Goal: Transaction & Acquisition: Subscribe to service/newsletter

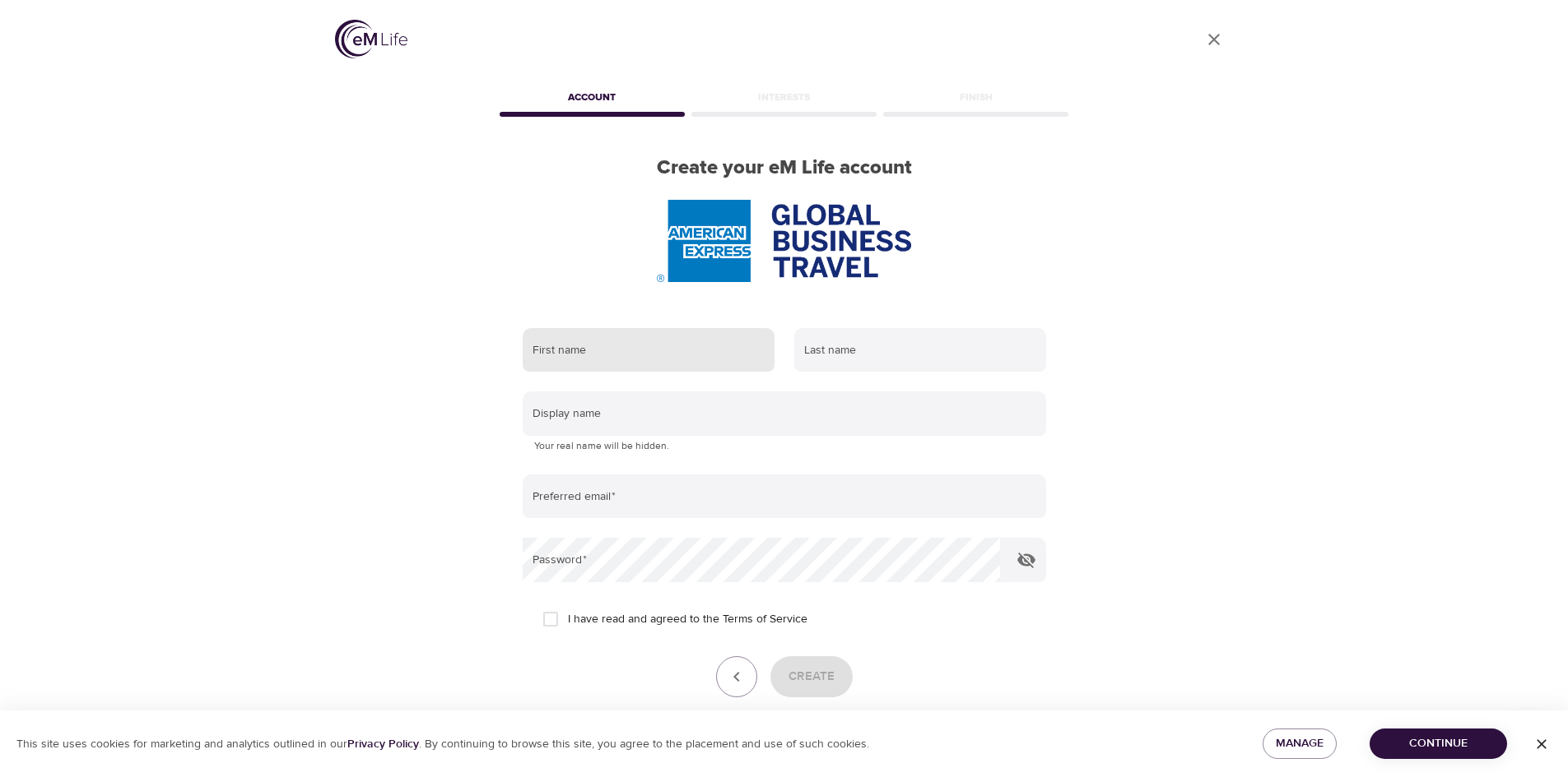
click at [600, 358] on input "text" at bounding box center [648, 350] width 252 height 44
type input "sarah"
click at [845, 346] on input "text" at bounding box center [920, 350] width 252 height 44
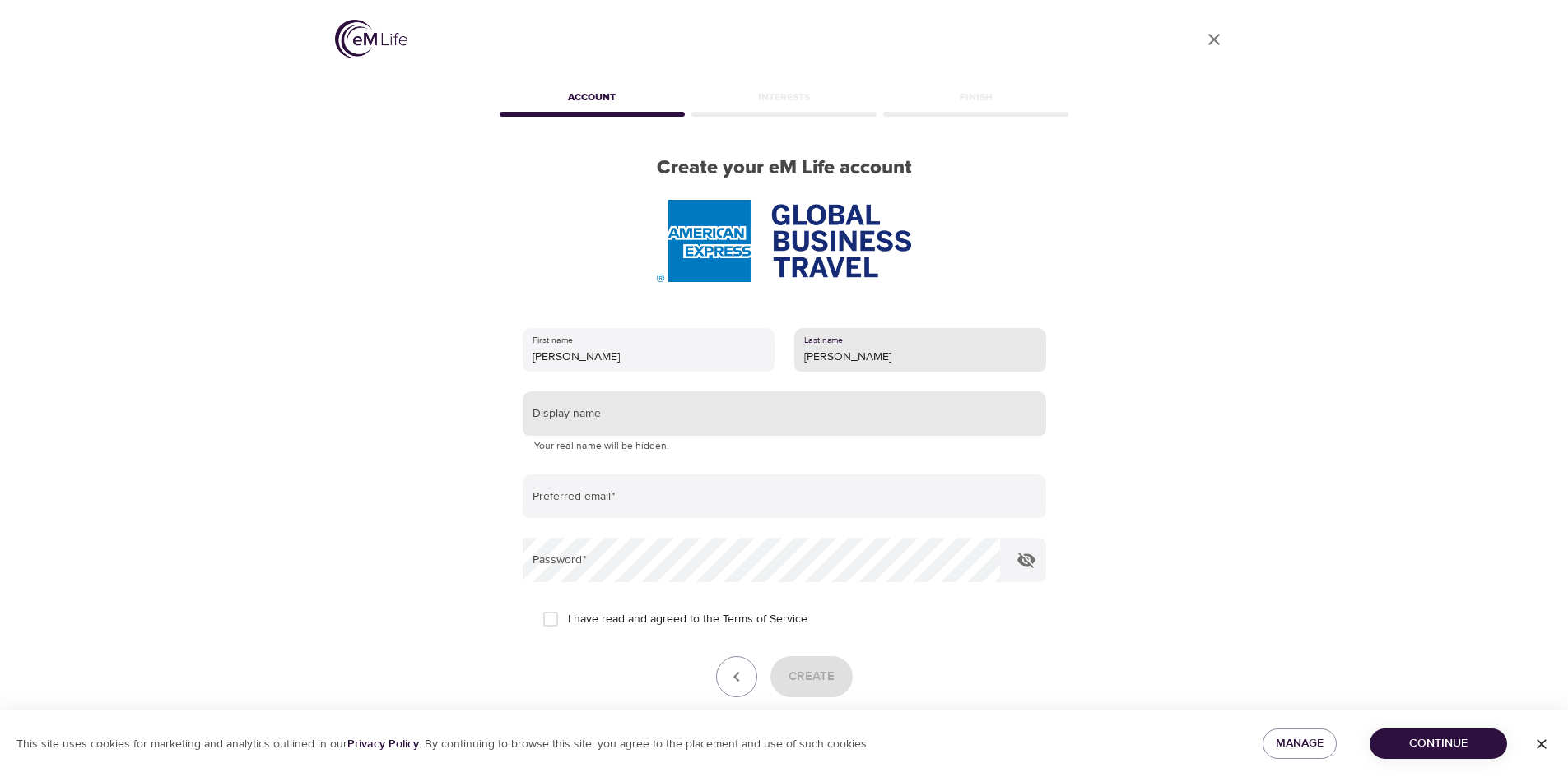
type input "Reeves"
click at [693, 413] on input "text" at bounding box center [784, 413] width 523 height 44
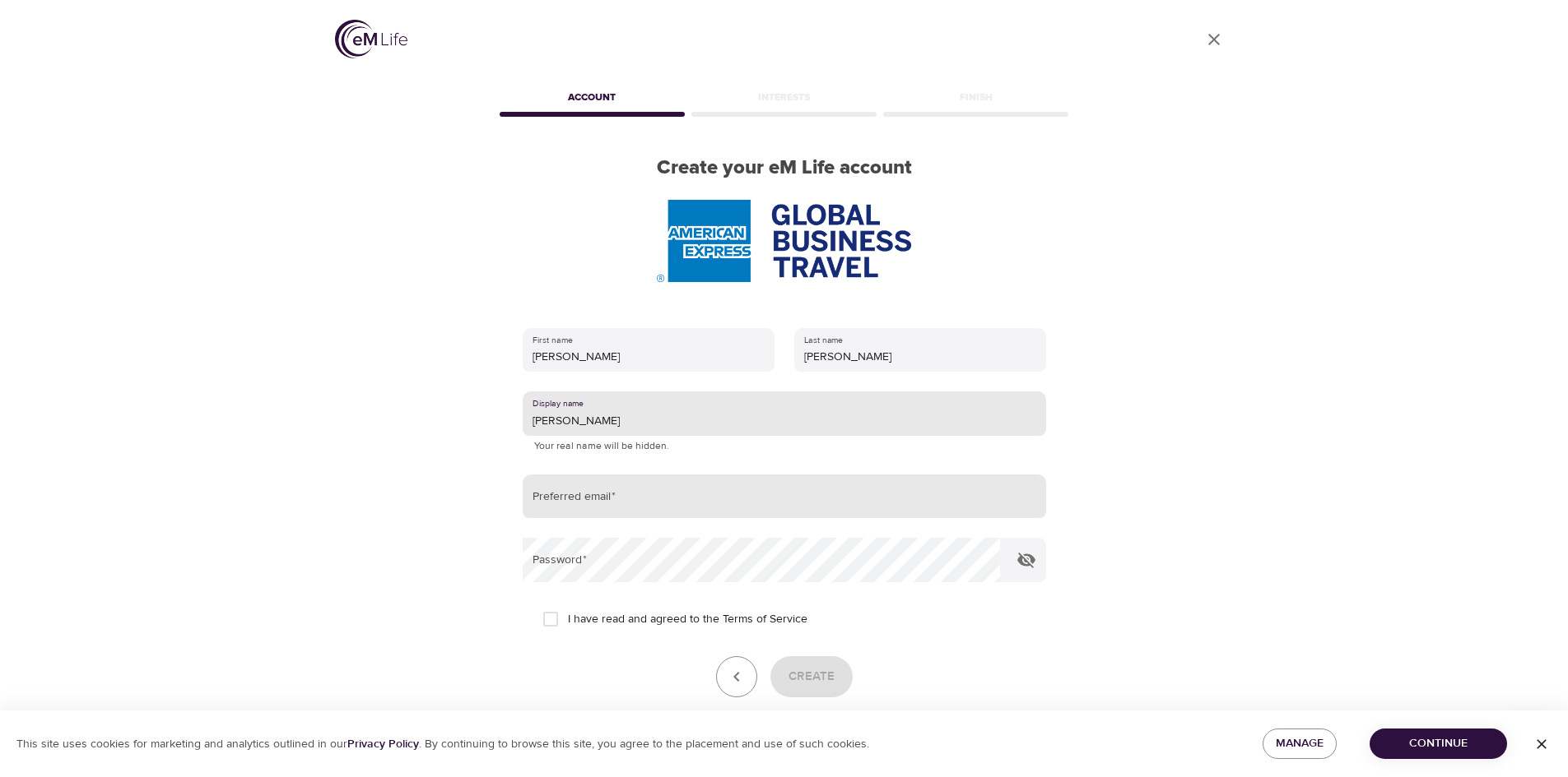
type input "[PERSON_NAME]"
click at [603, 500] on input "email" at bounding box center [784, 497] width 523 height 44
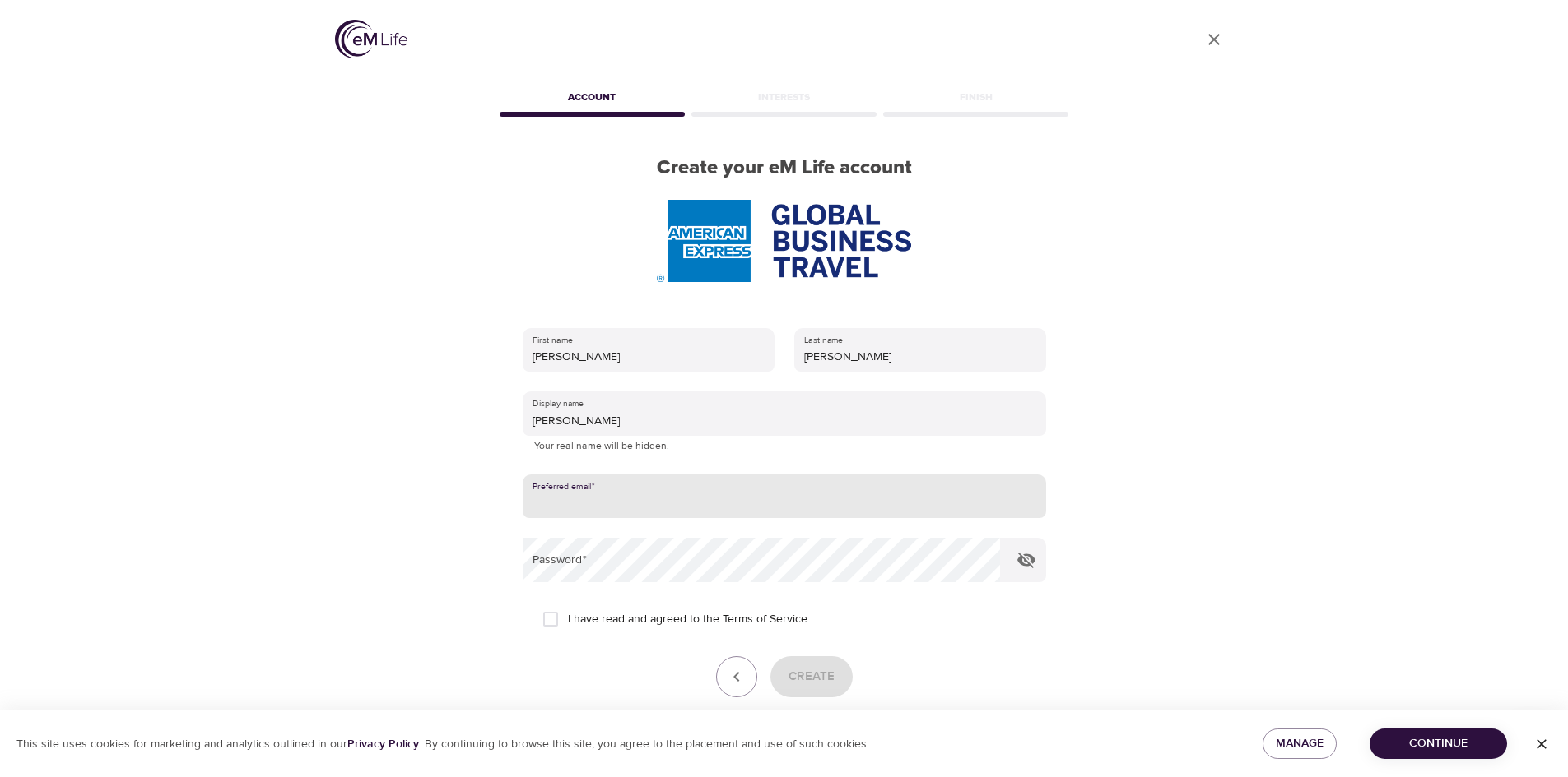
type input "sarah.m.temperley@amexgbt.com"
click at [548, 621] on input "I have read and agreed to the Terms of Service" at bounding box center [551, 619] width 35 height 35
checkbox input "true"
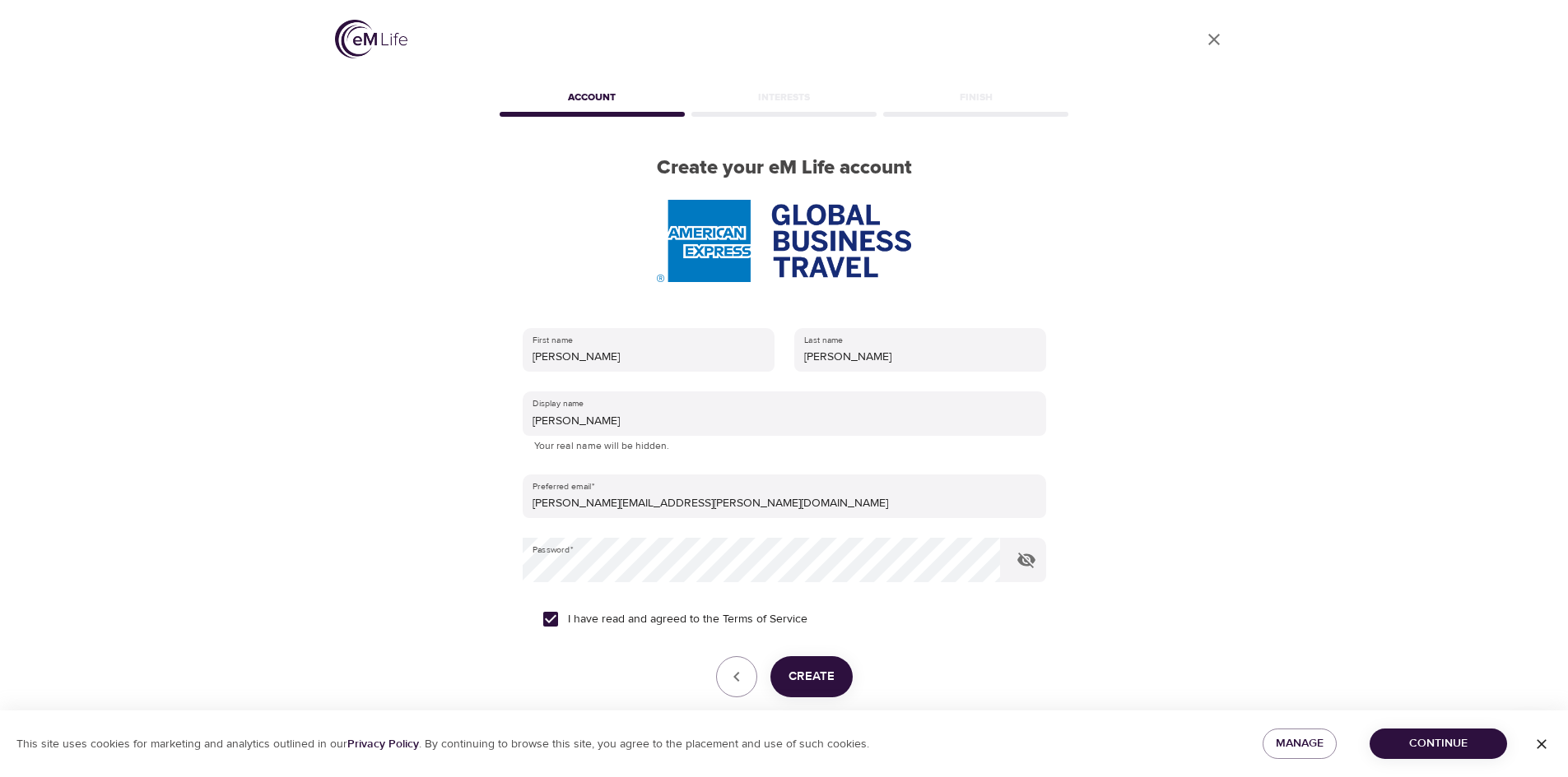
click at [808, 672] on span "Create" at bounding box center [811, 676] width 46 height 22
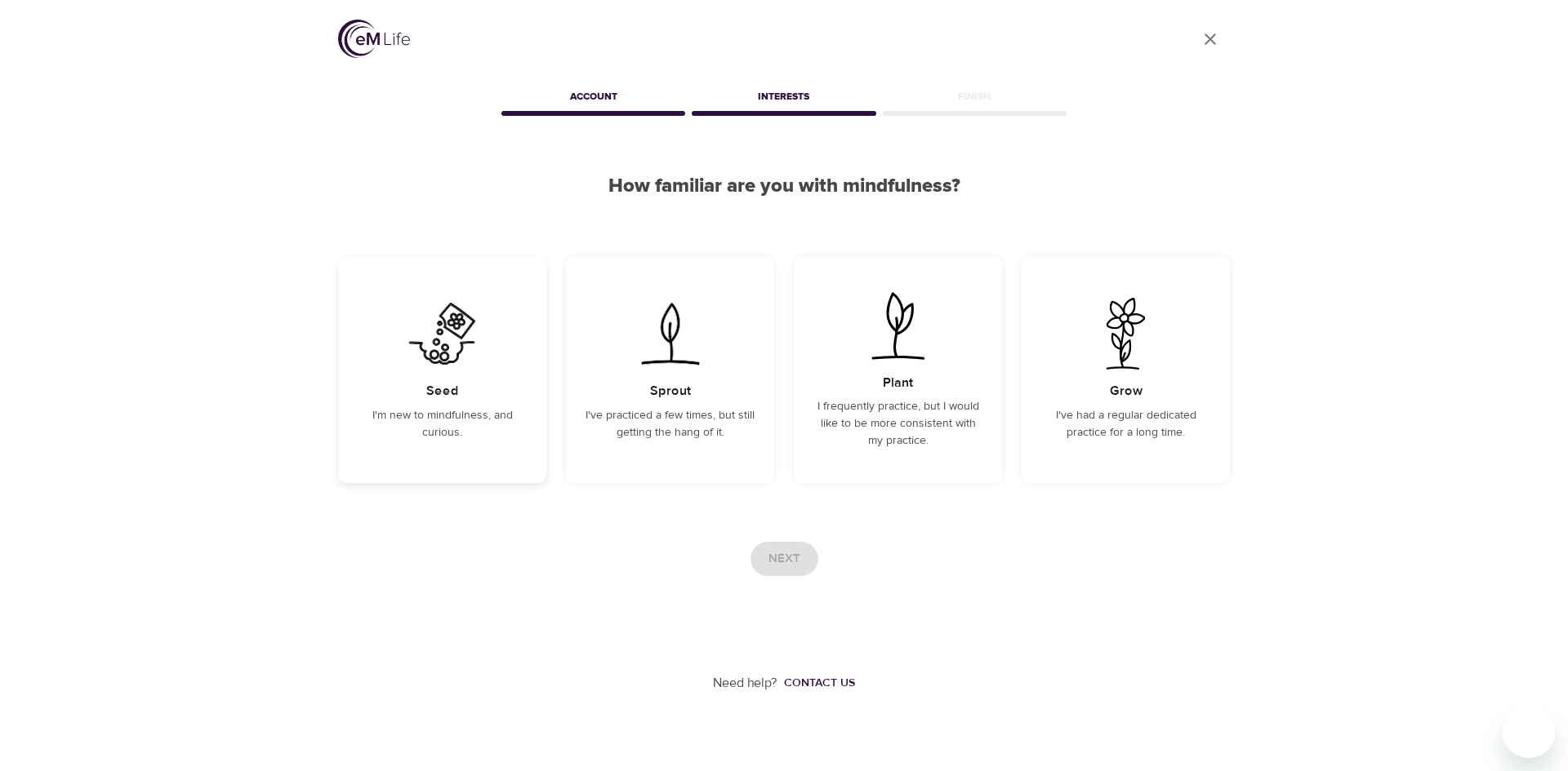
click at [456, 407] on p "I'm new to mindfulness, and curious." at bounding box center [442, 424] width 169 height 35
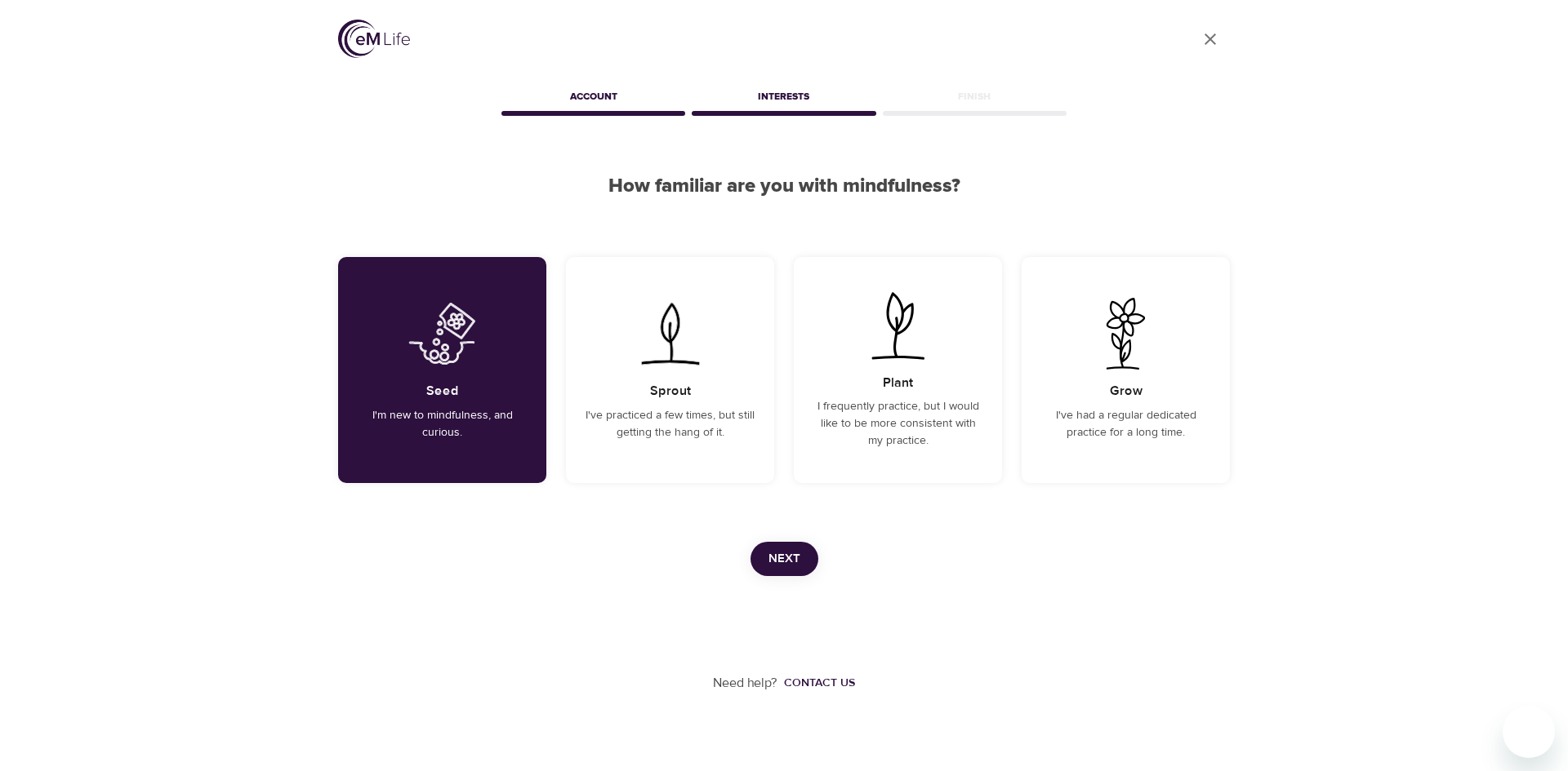
click at [795, 553] on span "Next" at bounding box center [784, 559] width 32 height 21
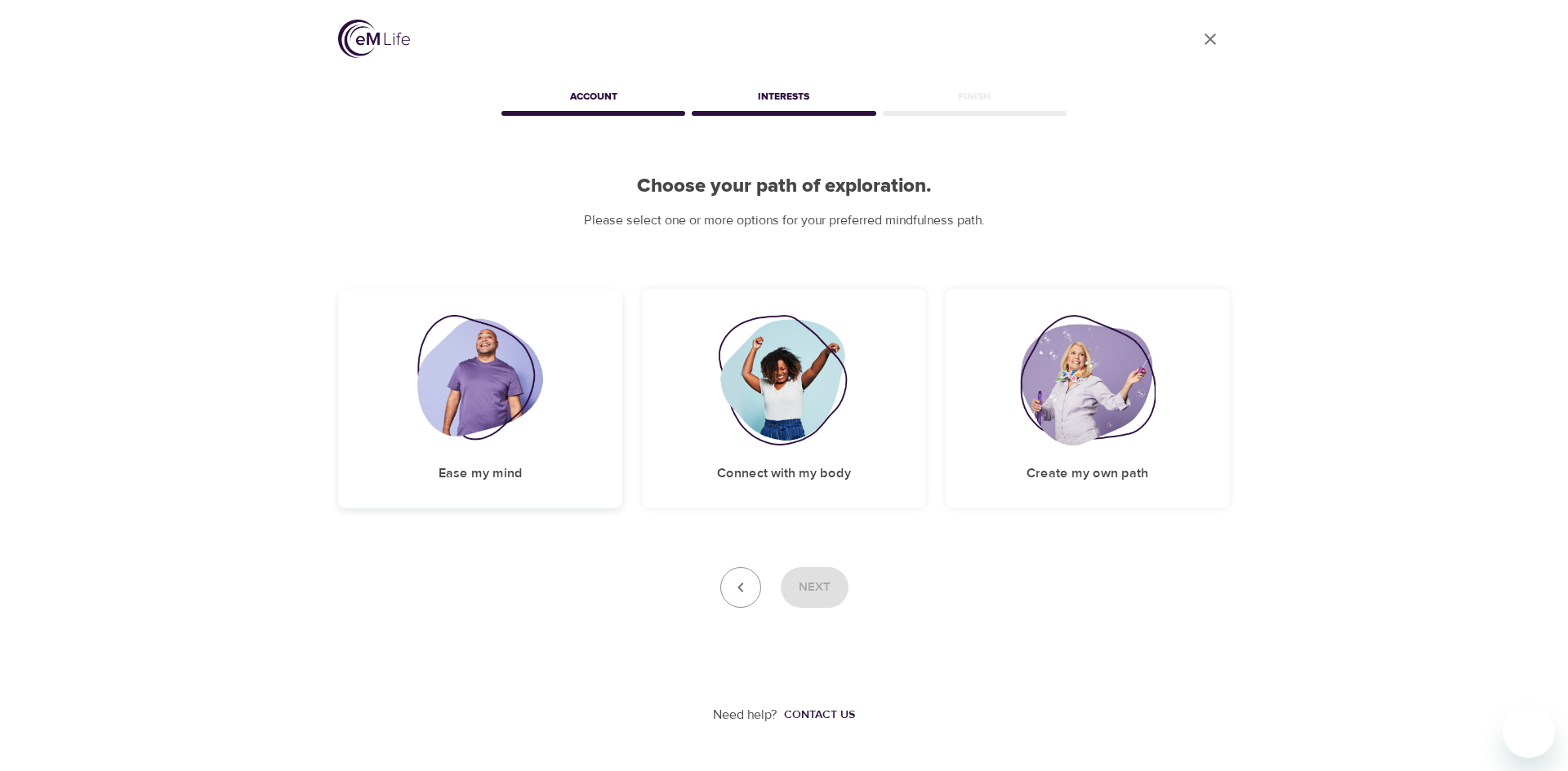
click at [485, 406] on img at bounding box center [481, 381] width 127 height 131
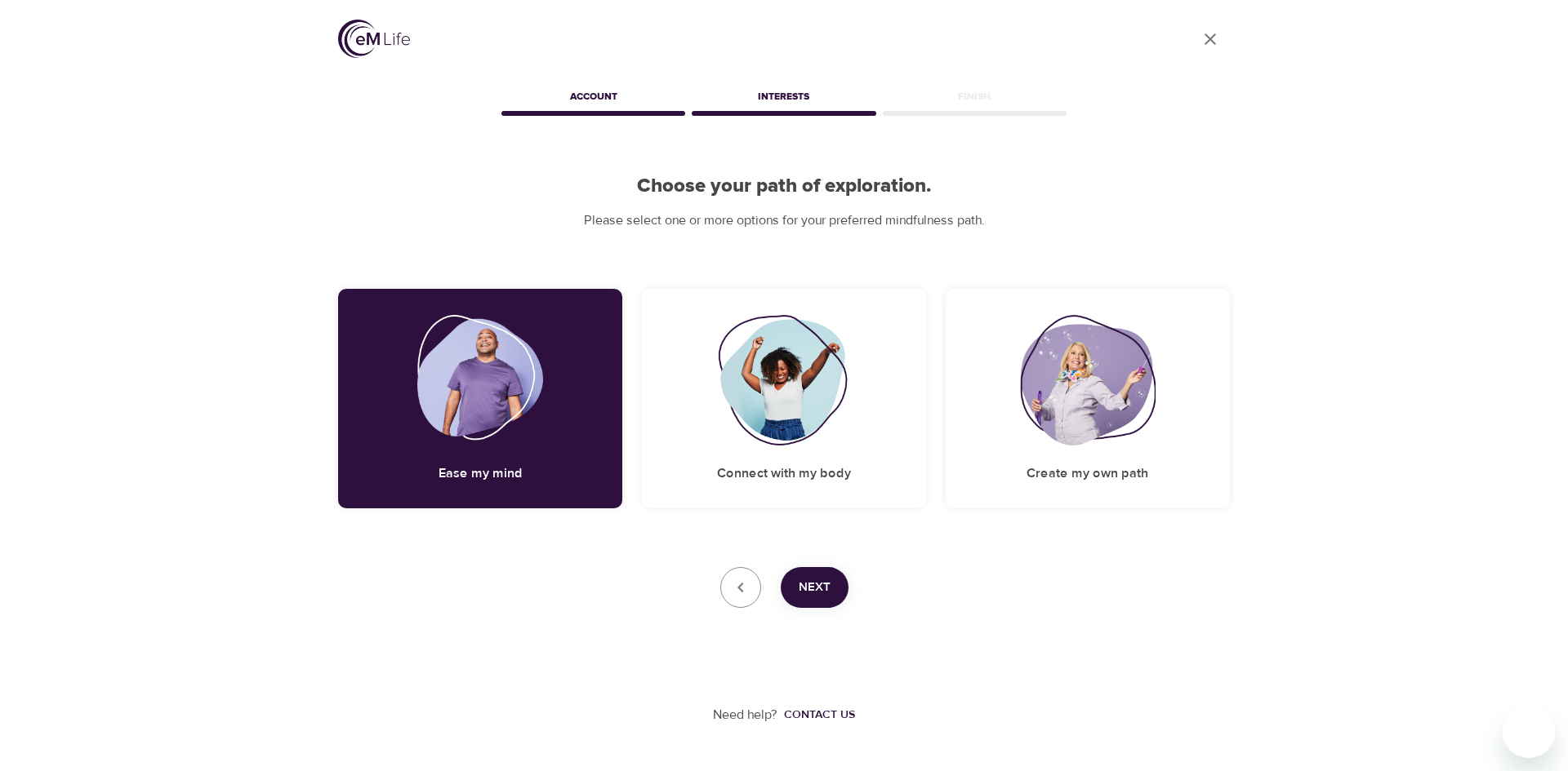
click at [843, 583] on button "Next" at bounding box center [814, 588] width 68 height 41
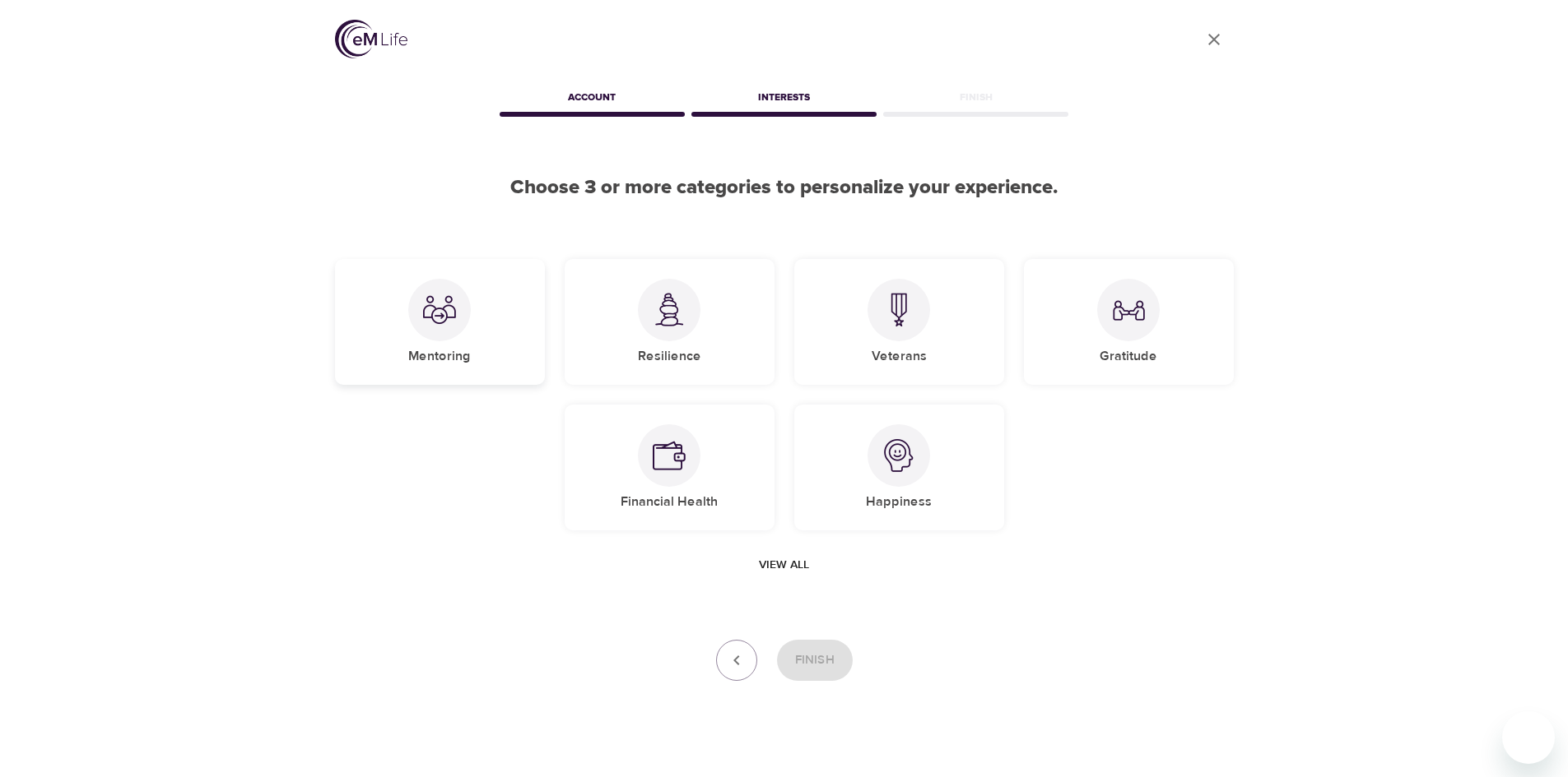
click at [440, 327] on div at bounding box center [440, 309] width 62 height 62
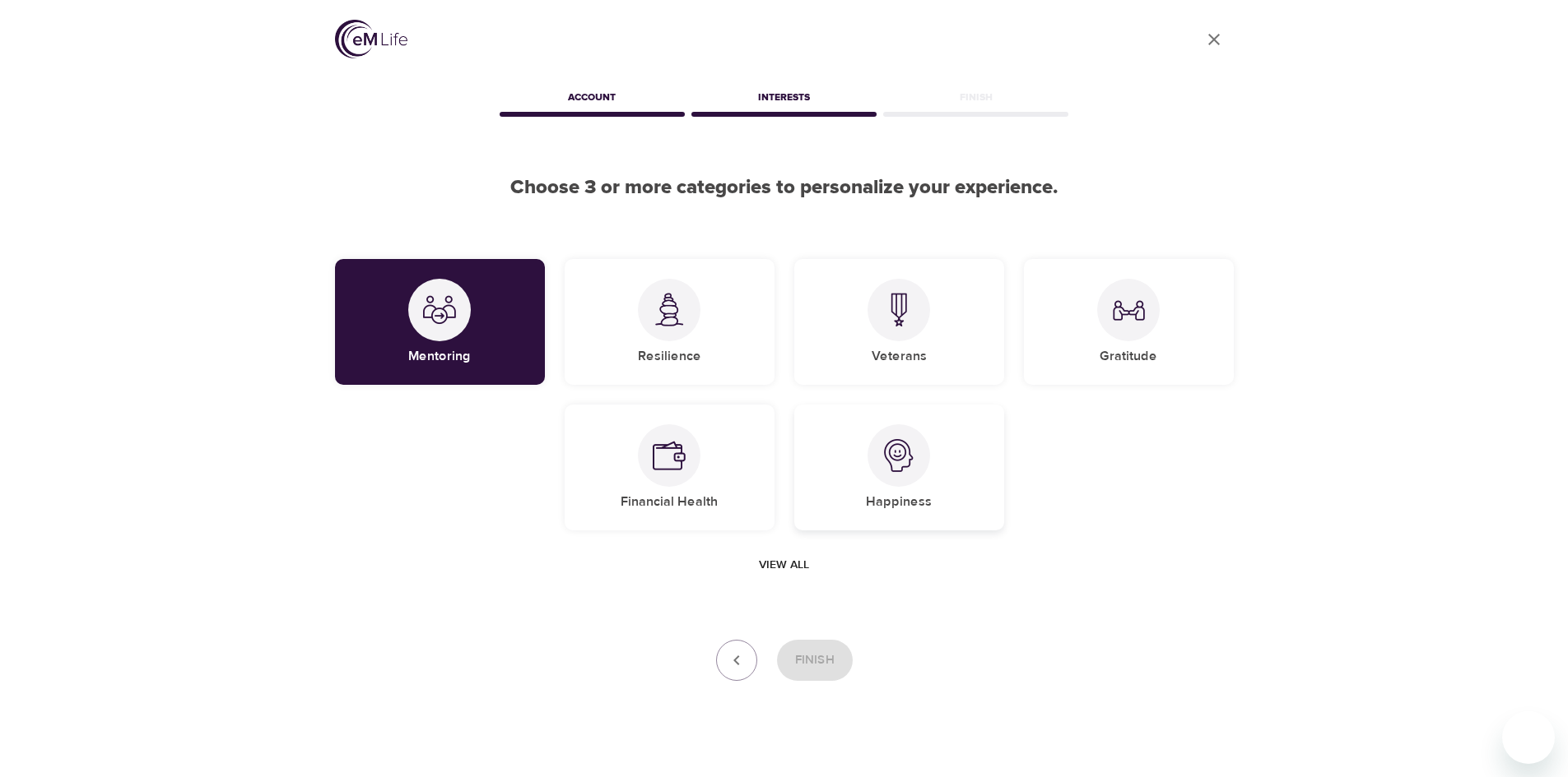
click at [904, 452] on img at bounding box center [898, 455] width 33 height 33
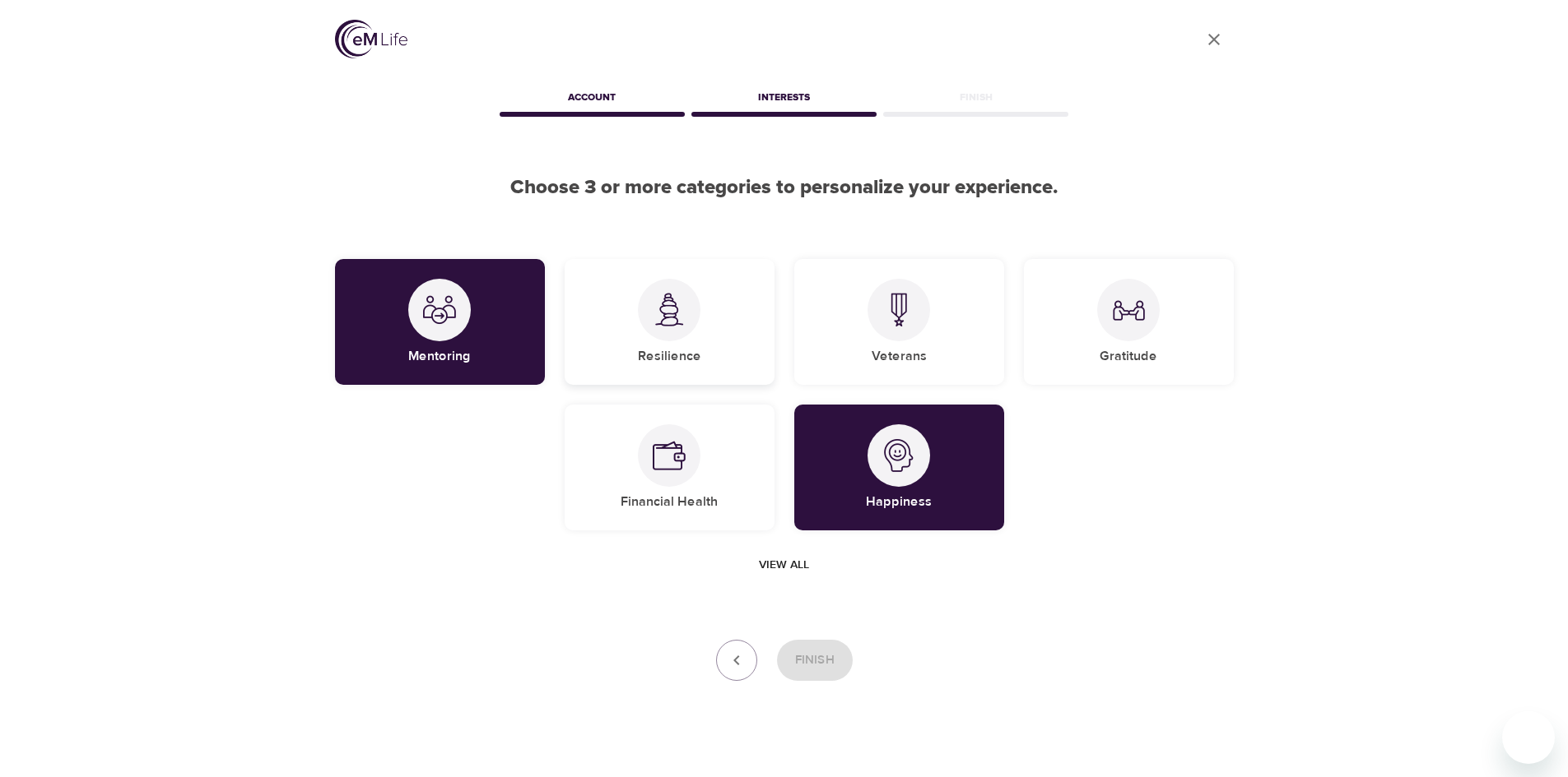
click at [666, 319] on img at bounding box center [668, 309] width 33 height 34
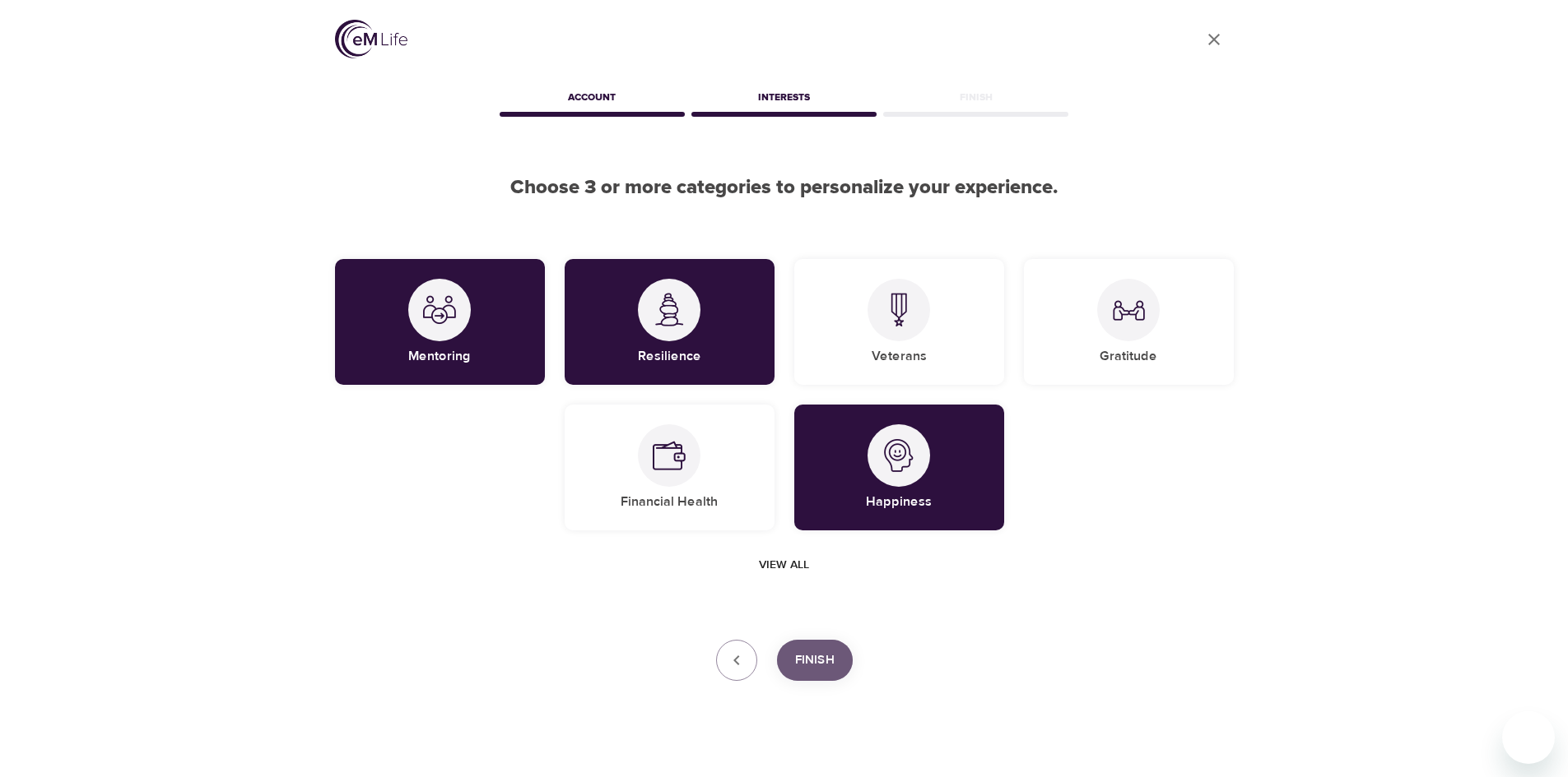
click at [827, 657] on span "Finish" at bounding box center [815, 660] width 40 height 22
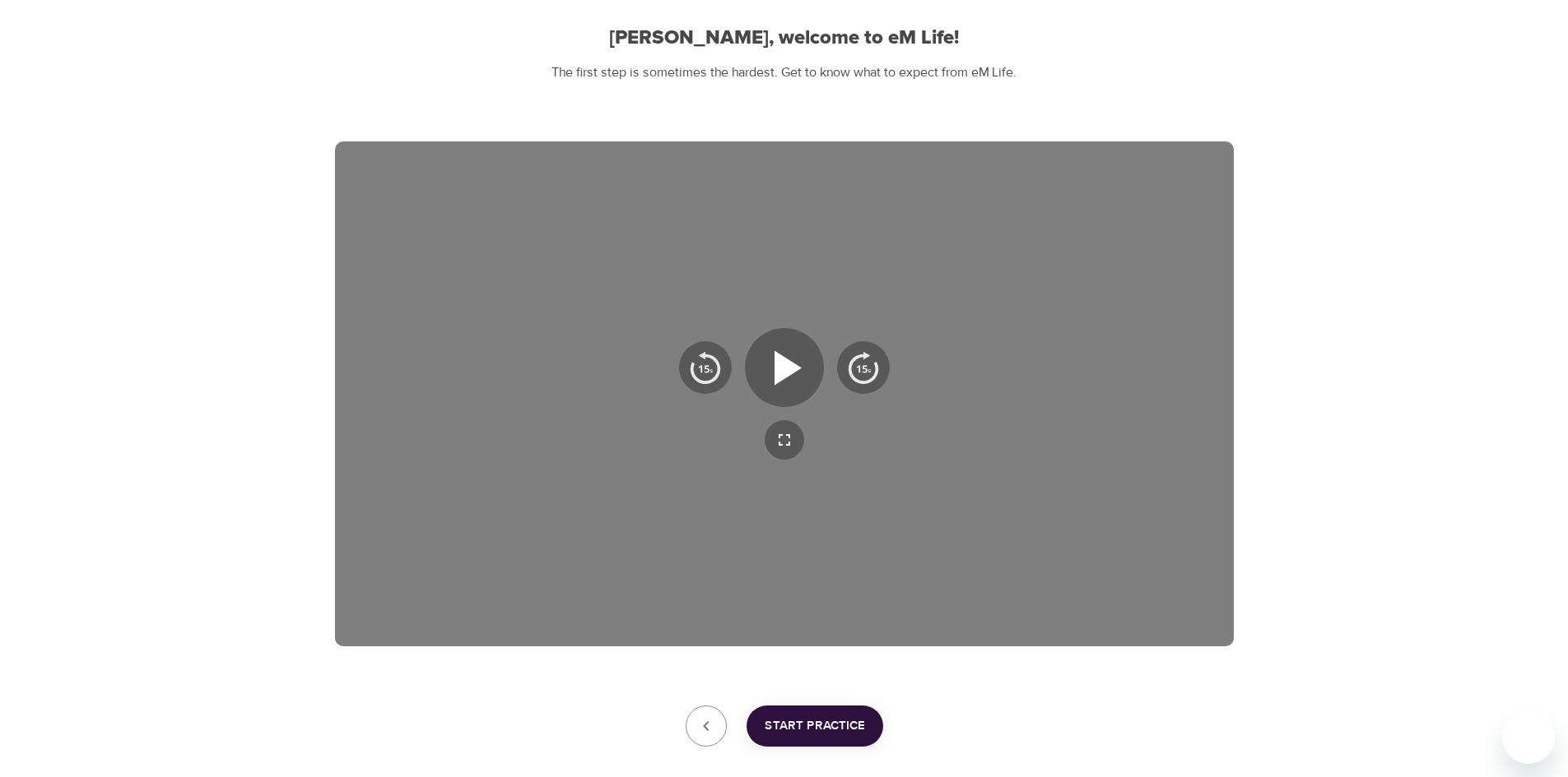
scroll to position [165, 0]
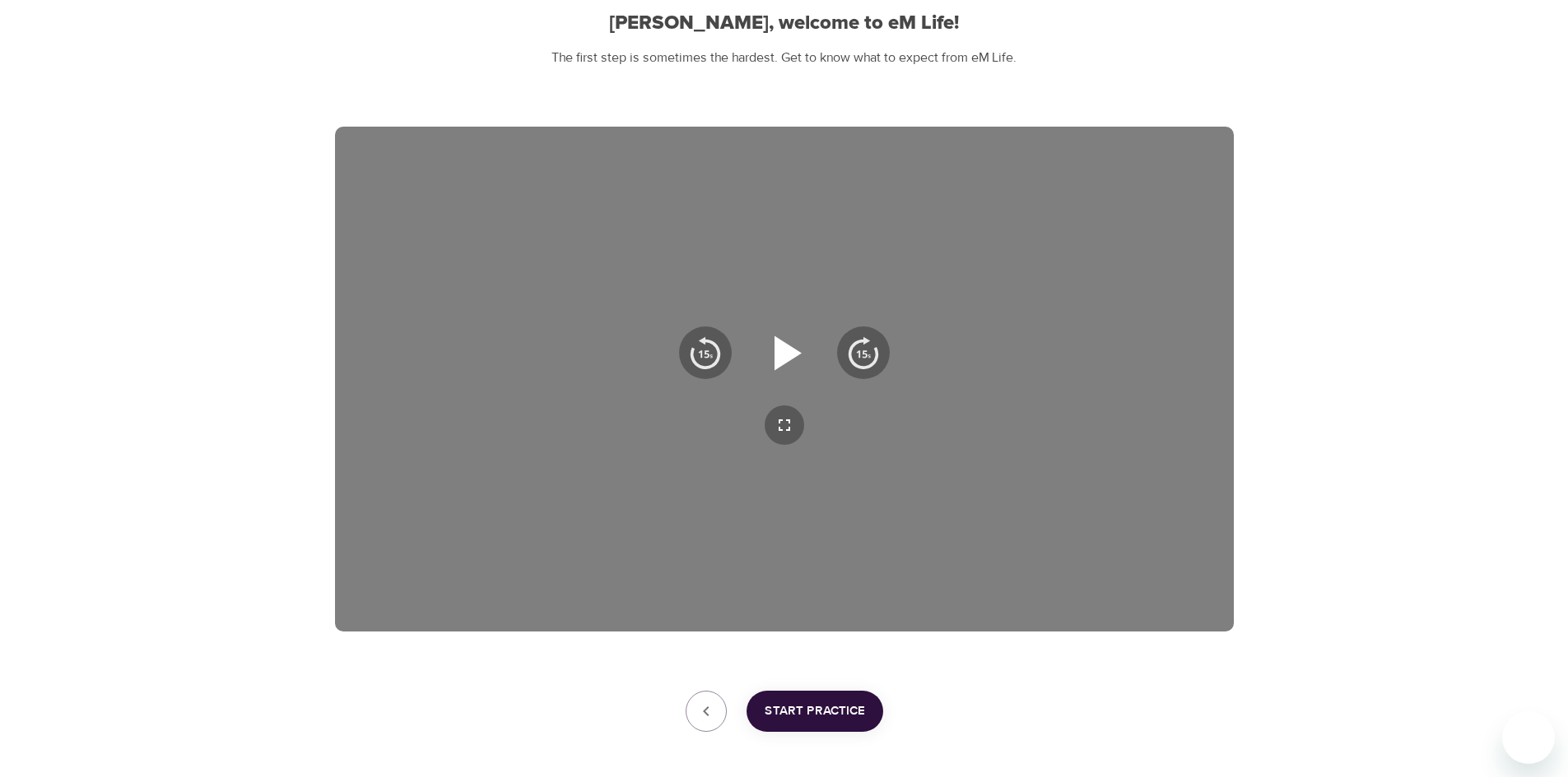
click at [786, 352] on icon "button" at bounding box center [788, 353] width 27 height 35
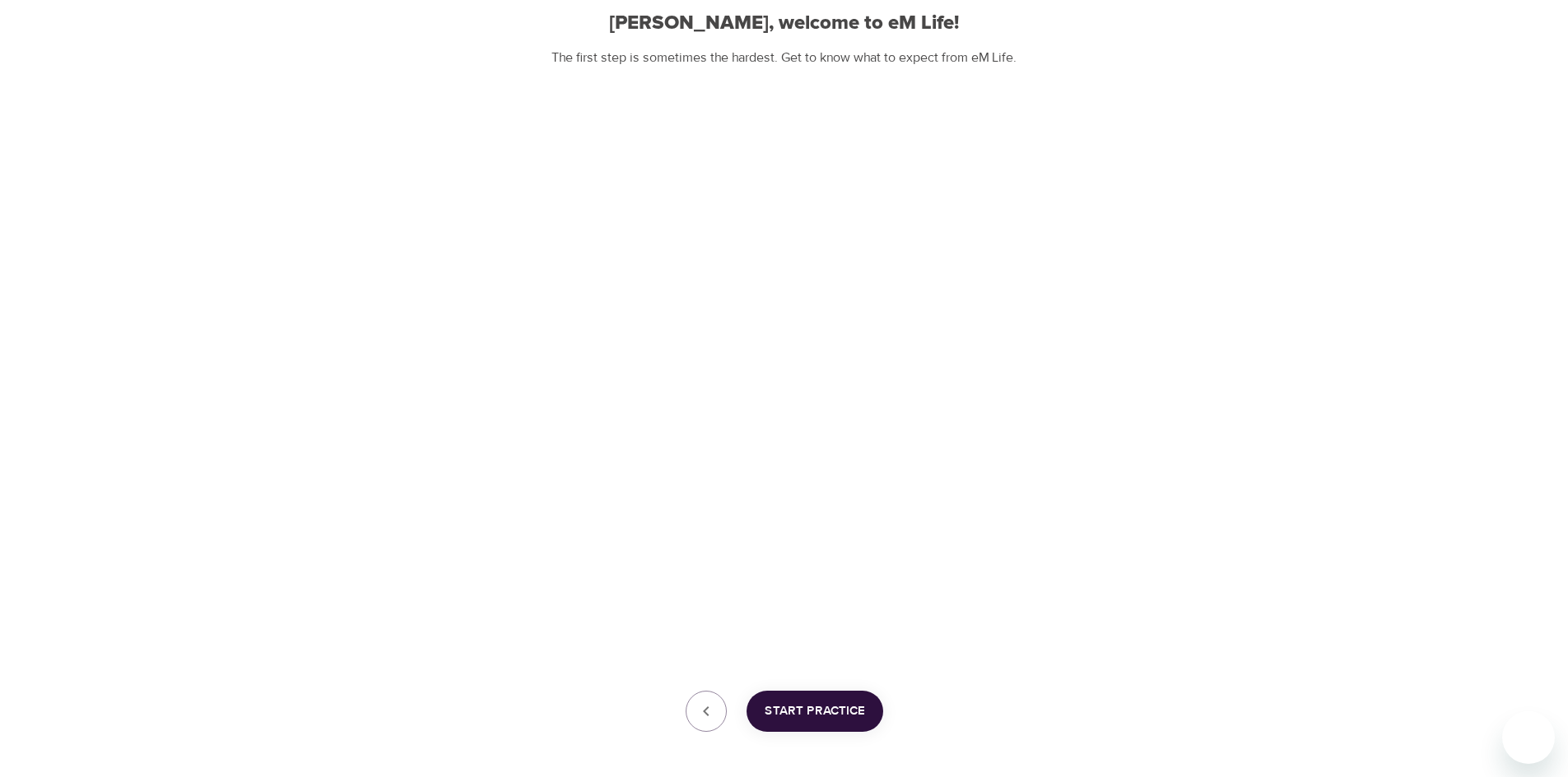
click at [836, 706] on span "Start Practice" at bounding box center [814, 711] width 101 height 22
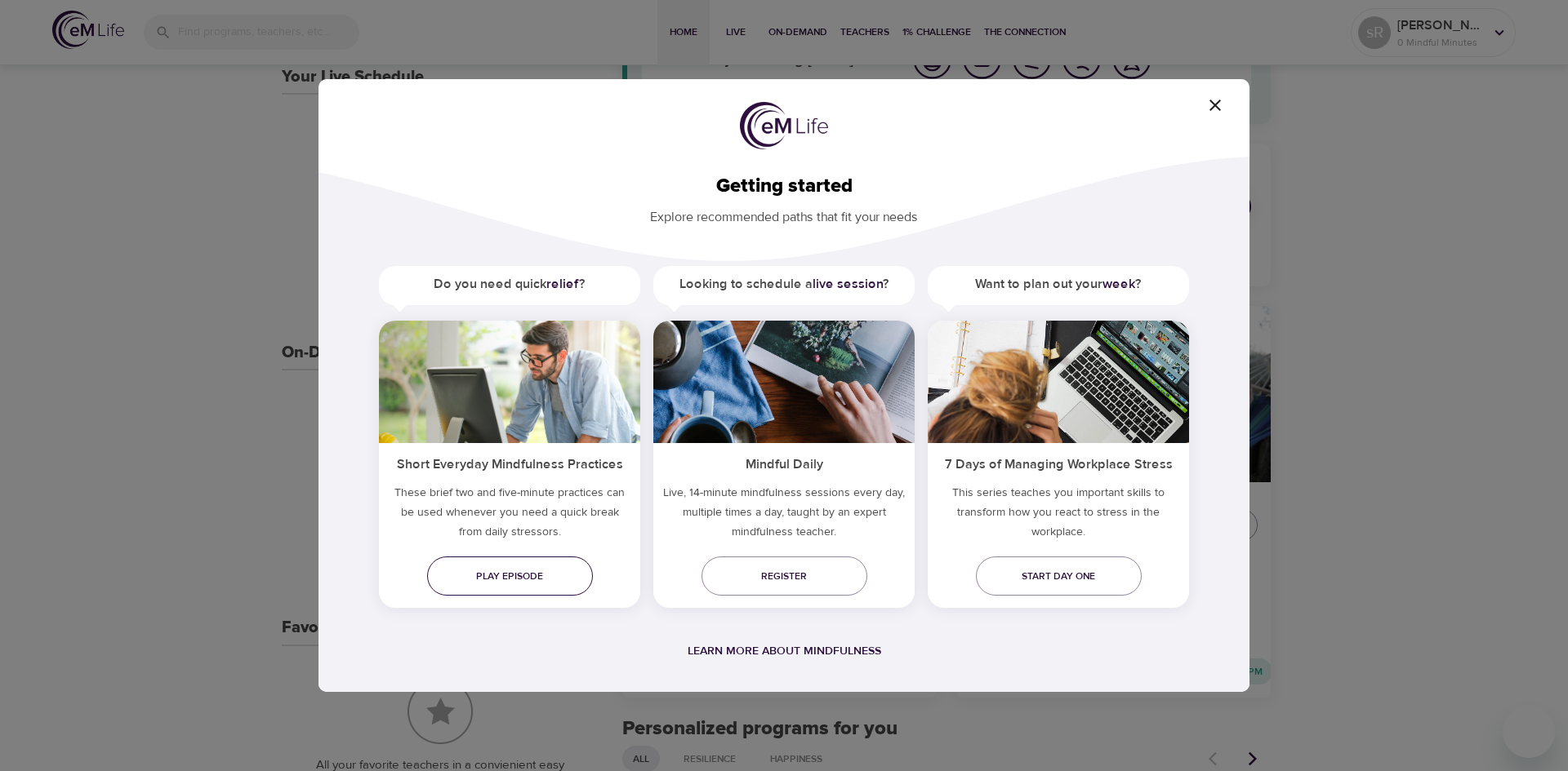
click at [493, 575] on span "Play episode" at bounding box center [510, 577] width 140 height 17
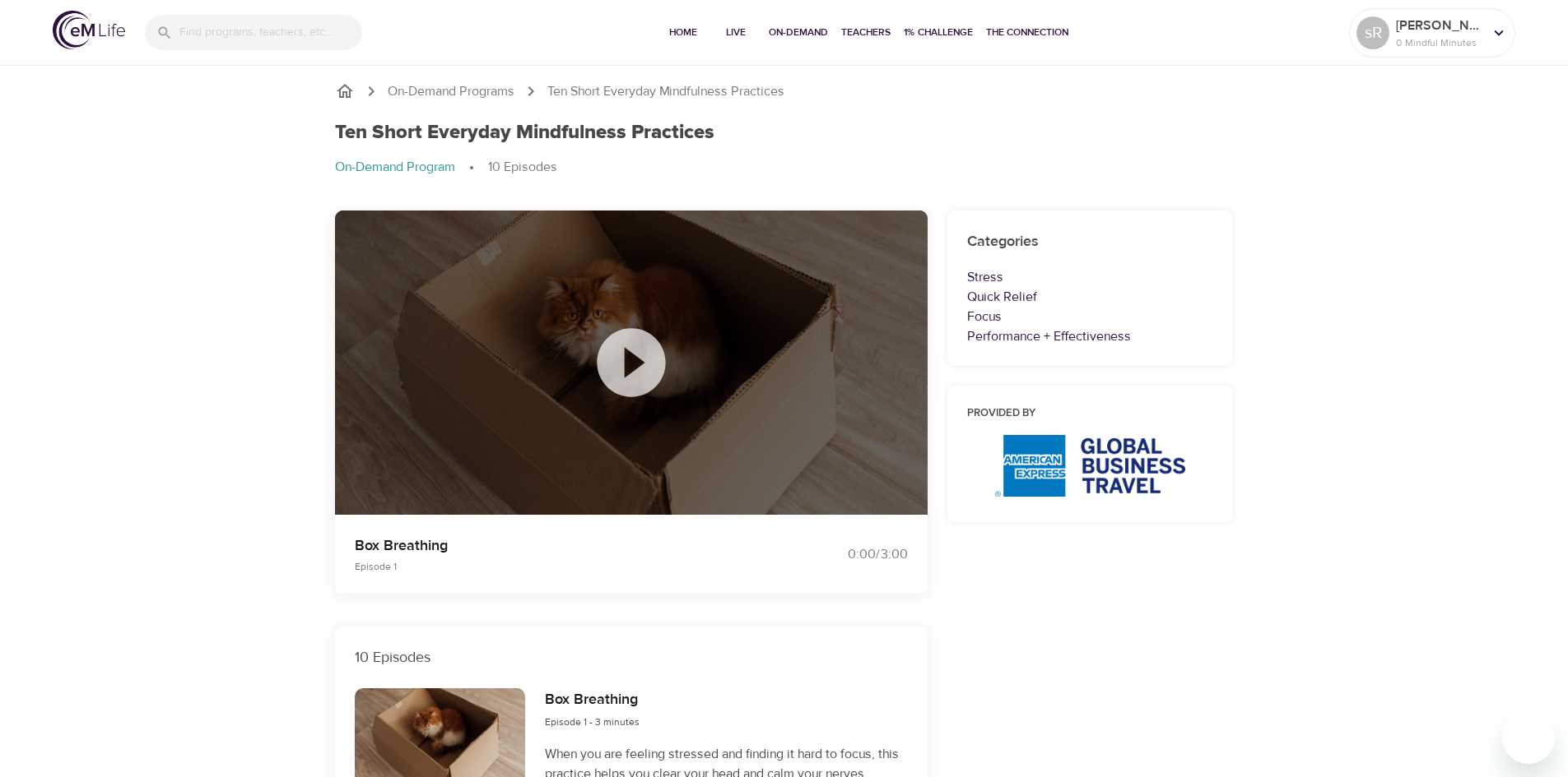
click at [630, 358] on icon at bounding box center [631, 362] width 82 height 82
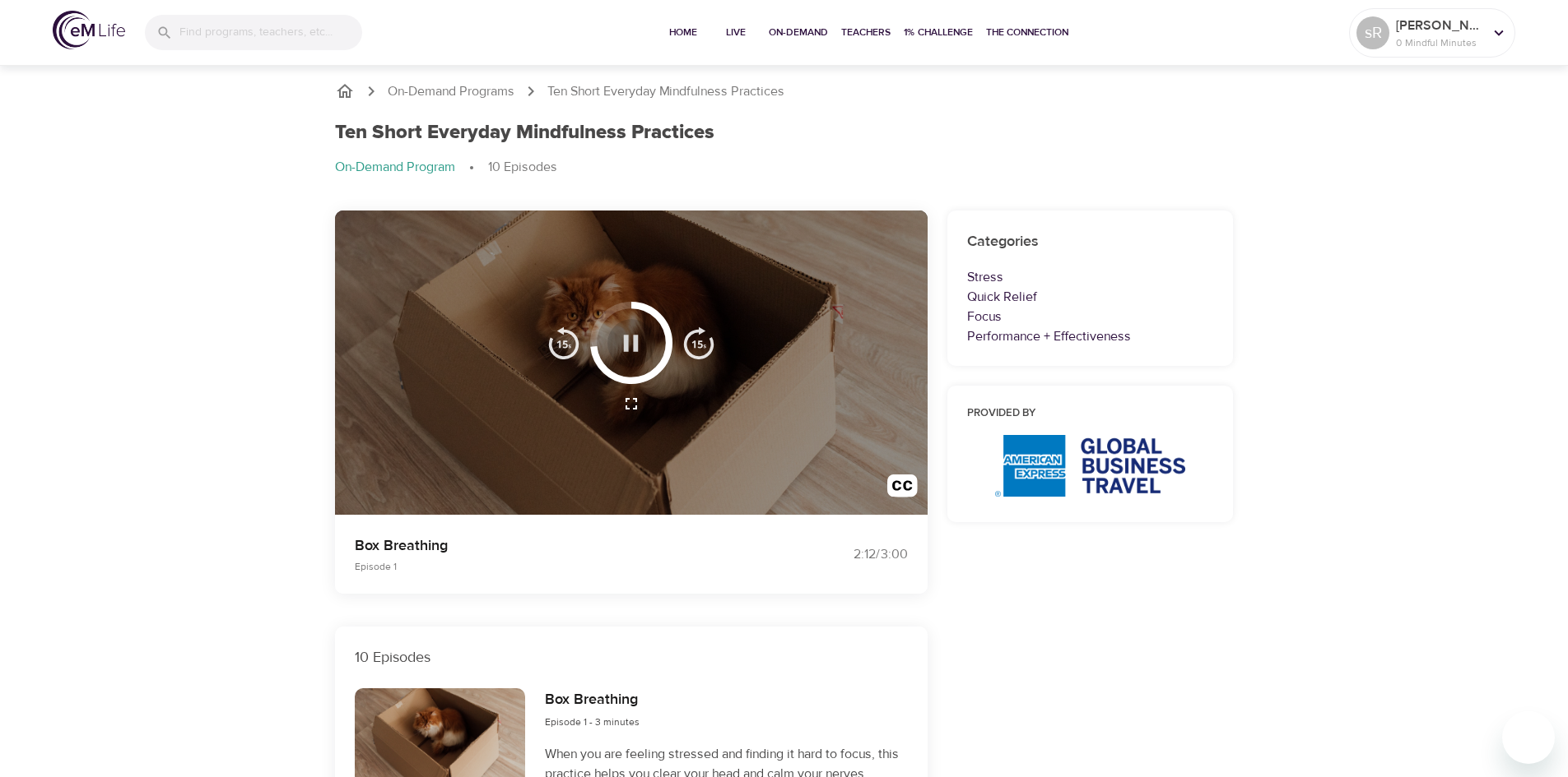
click at [627, 344] on icon "button" at bounding box center [632, 342] width 15 height 16
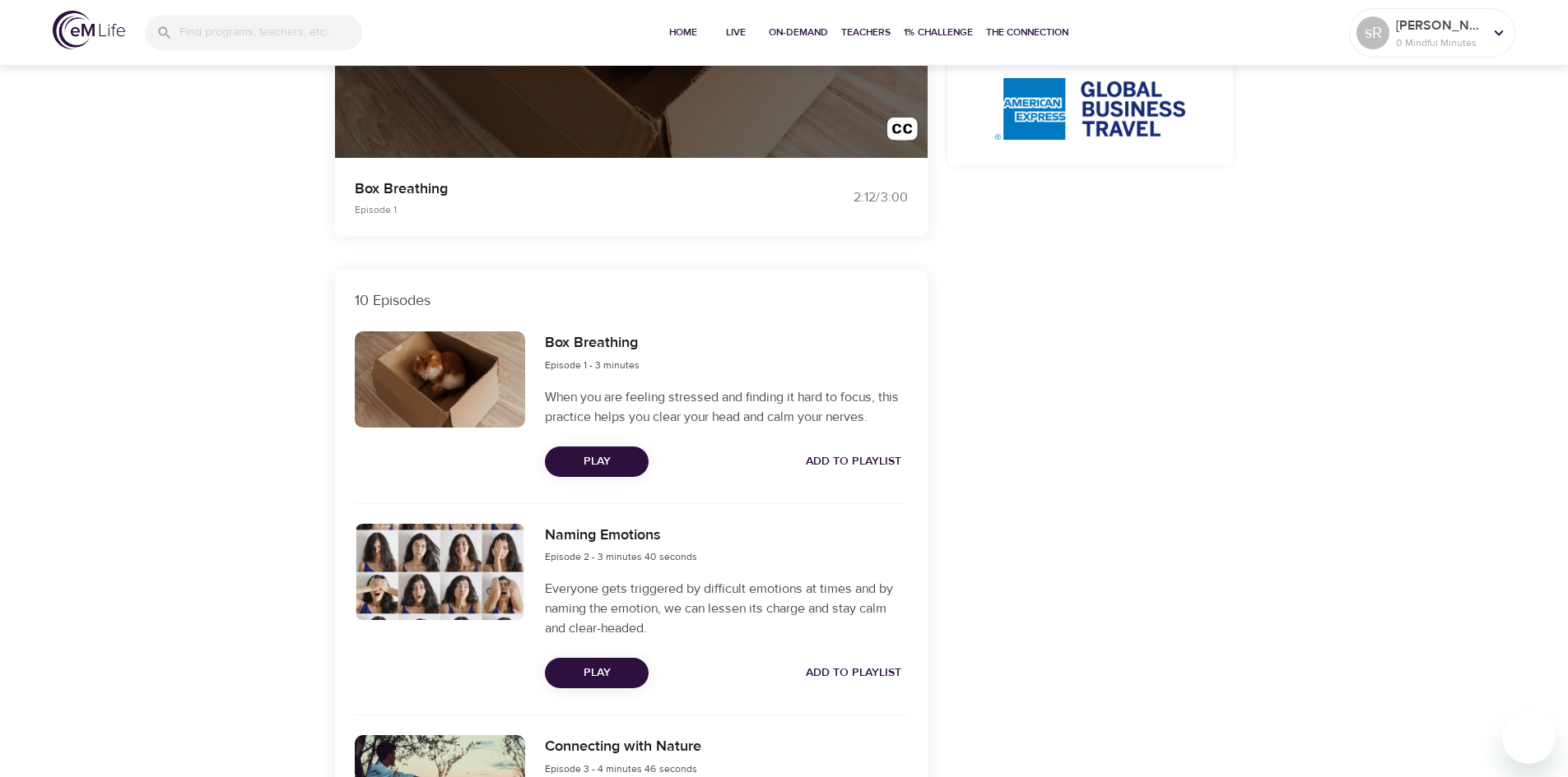
scroll to position [576, 0]
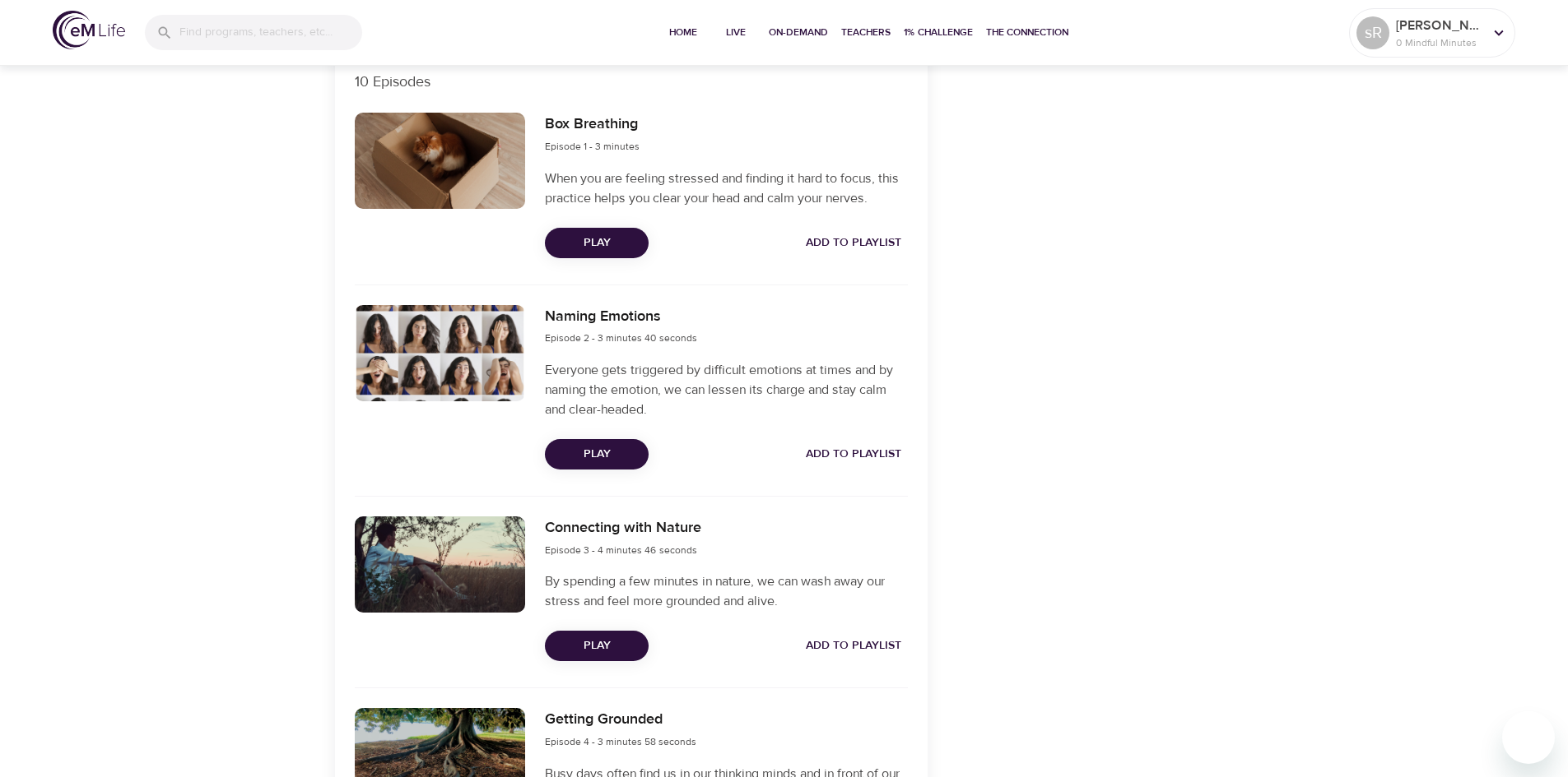
click at [607, 455] on span "Play" at bounding box center [597, 454] width 77 height 21
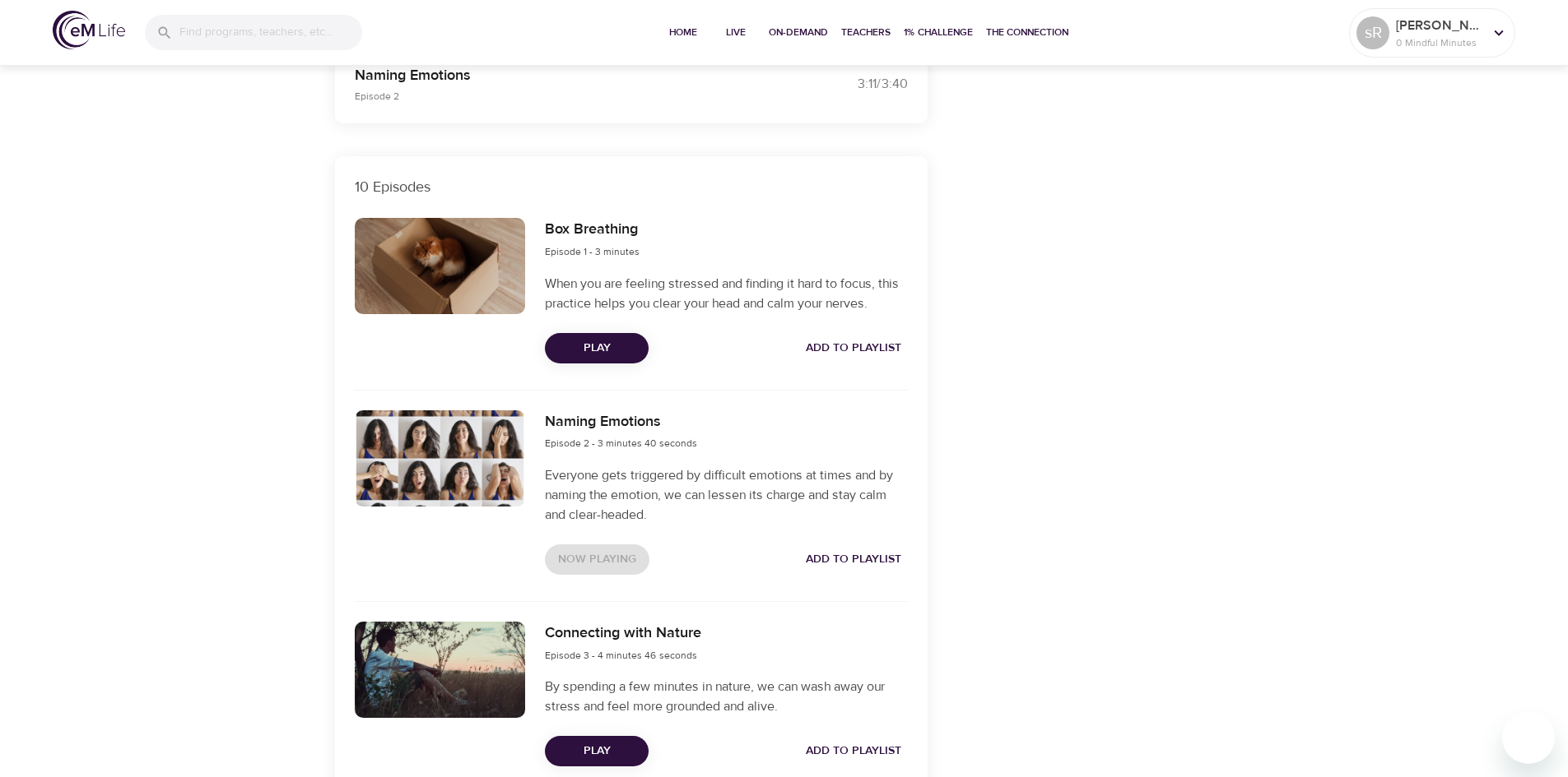
scroll to position [494, 0]
